Goal: Task Accomplishment & Management: Manage account settings

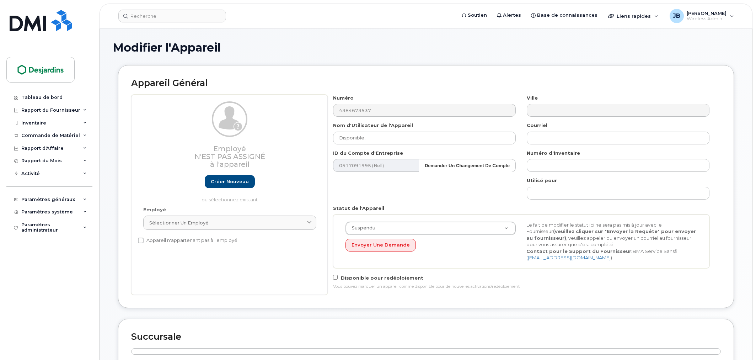
click at [311, 137] on div "Employé N'est pas assigné à l'appareil Créer nouveau ou sélectionnez existant E…" at bounding box center [426, 195] width 590 height 201
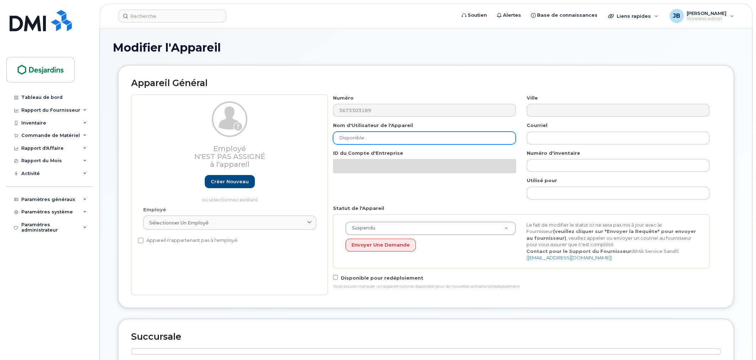
drag, startPoint x: 382, startPoint y: 134, endPoint x: 276, endPoint y: 133, distance: 106.3
click at [279, 134] on div "Employé N'est pas assigné à l'appareil Créer nouveau ou sélectionnez existant E…" at bounding box center [426, 195] width 590 height 201
